Goal: Transaction & Acquisition: Purchase product/service

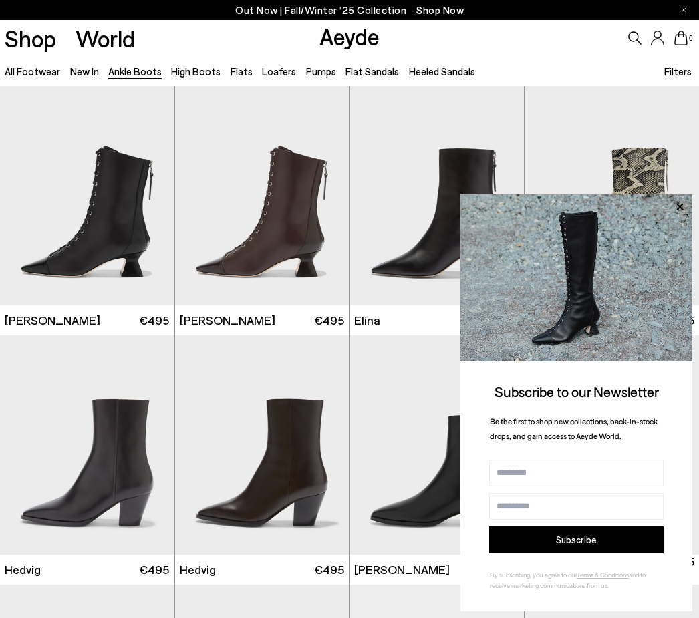
scroll to position [657, 0]
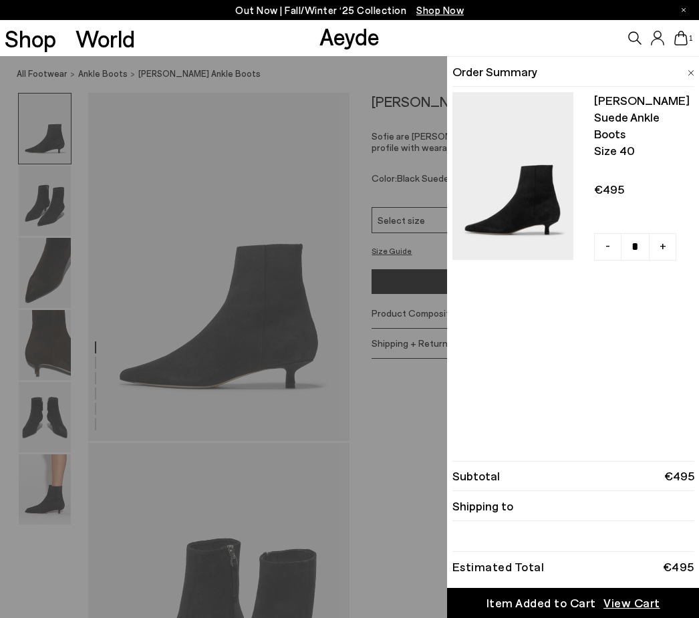
click at [554, 610] on div "Item Added to Cart" at bounding box center [542, 603] width 110 height 17
